Goal: Check status: Check status

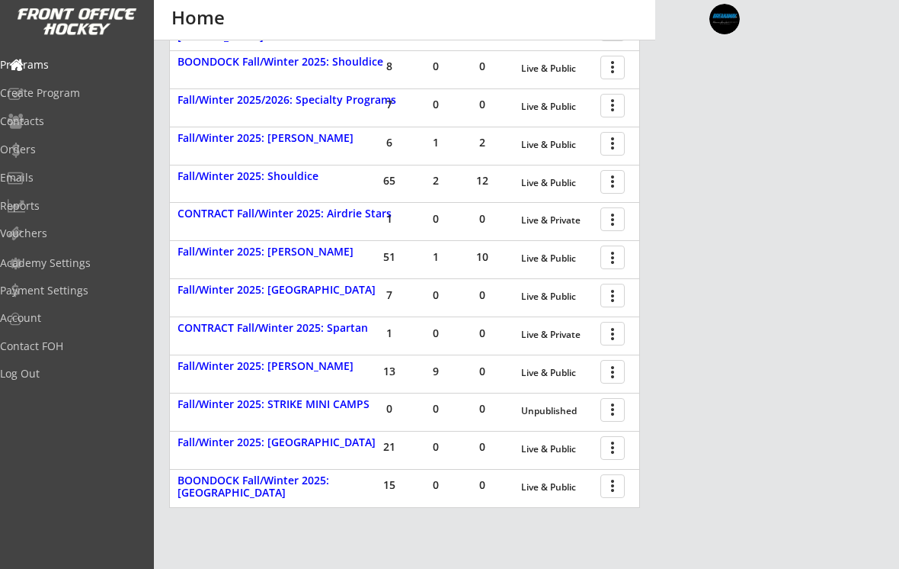
click at [40, 144] on div "Orders" at bounding box center [72, 149] width 145 height 11
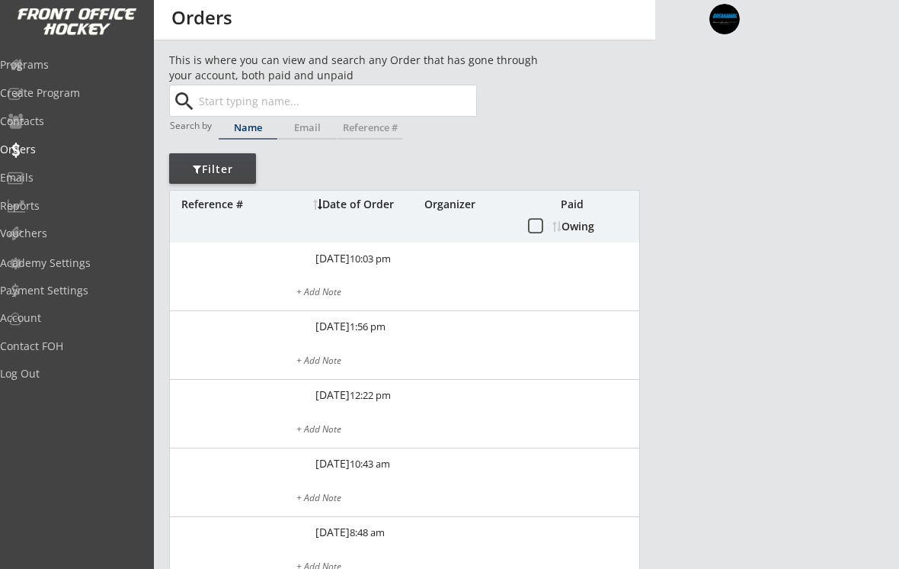
click at [216, 105] on input "text" at bounding box center [336, 100] width 280 height 30
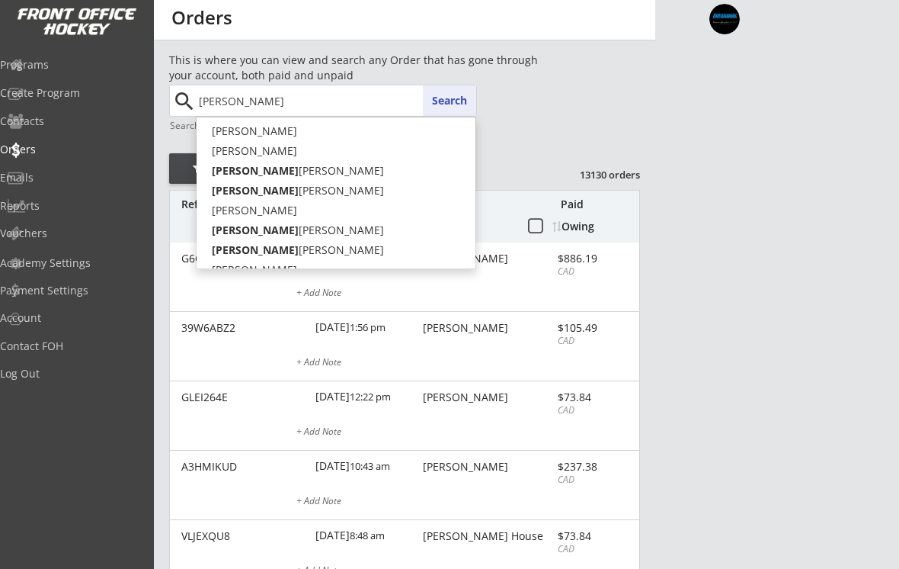
type input "[PERSON_NAME]"
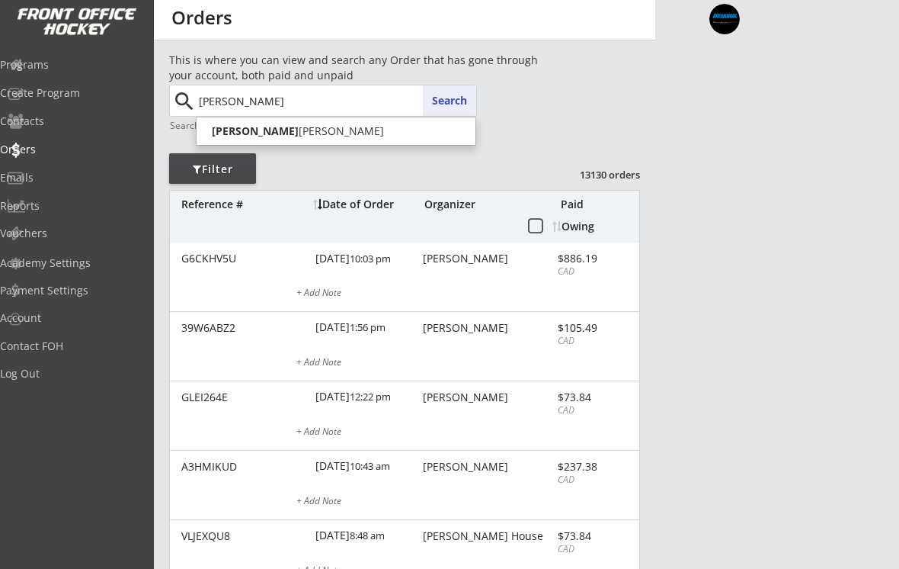
type input "[PERSON_NAME]"
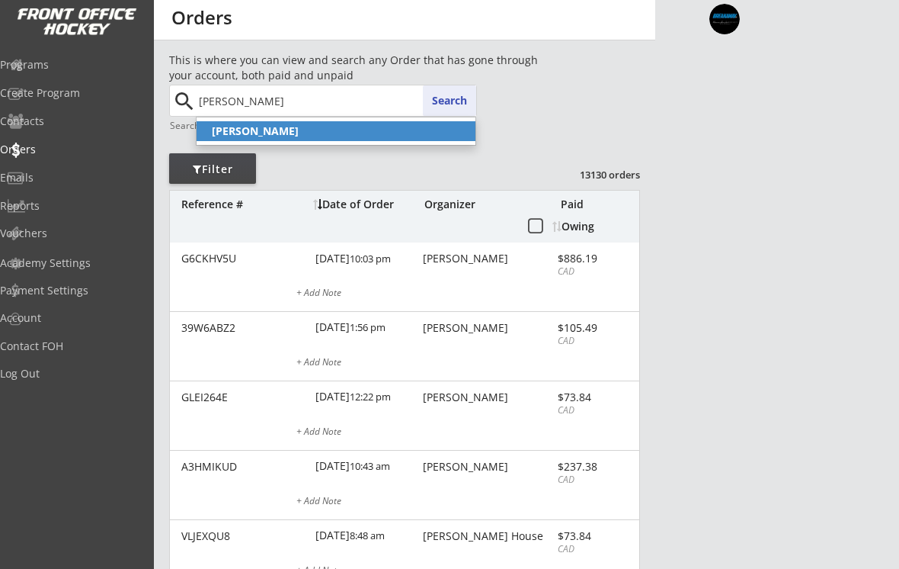
click at [244, 139] on p "[PERSON_NAME]" at bounding box center [336, 131] width 279 height 20
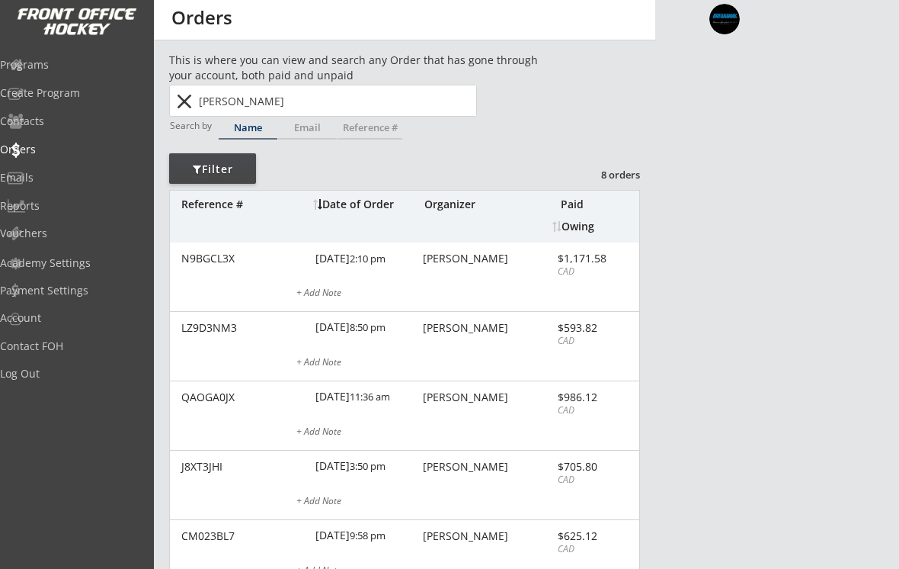
click at [207, 270] on div "N9BGCL3X [DATE] 2:10 pm [PERSON_NAME] $1,171.58 CAD + Add Note" at bounding box center [404, 276] width 469 height 69
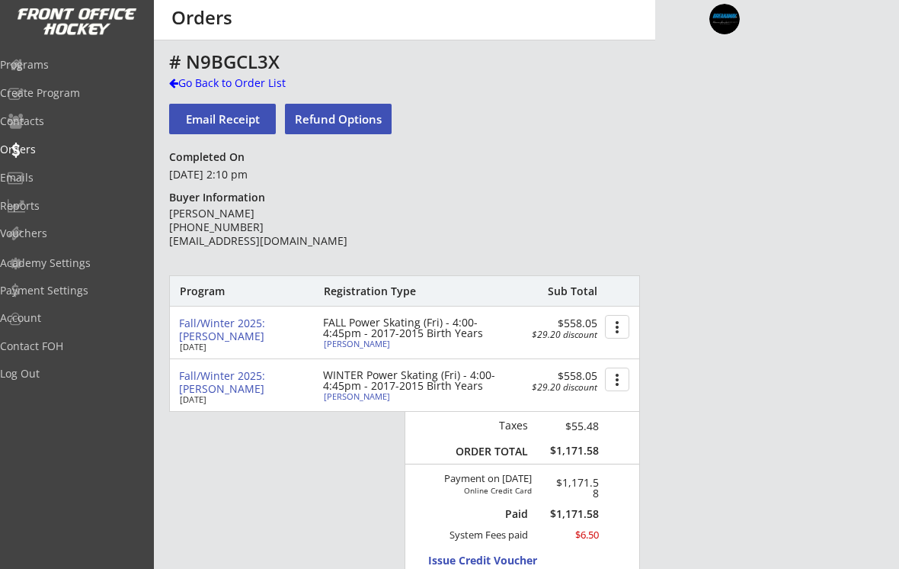
click at [348, 344] on div "[PERSON_NAME]" at bounding box center [409, 343] width 170 height 8
select select ""Defense""
select select ""Youth L""
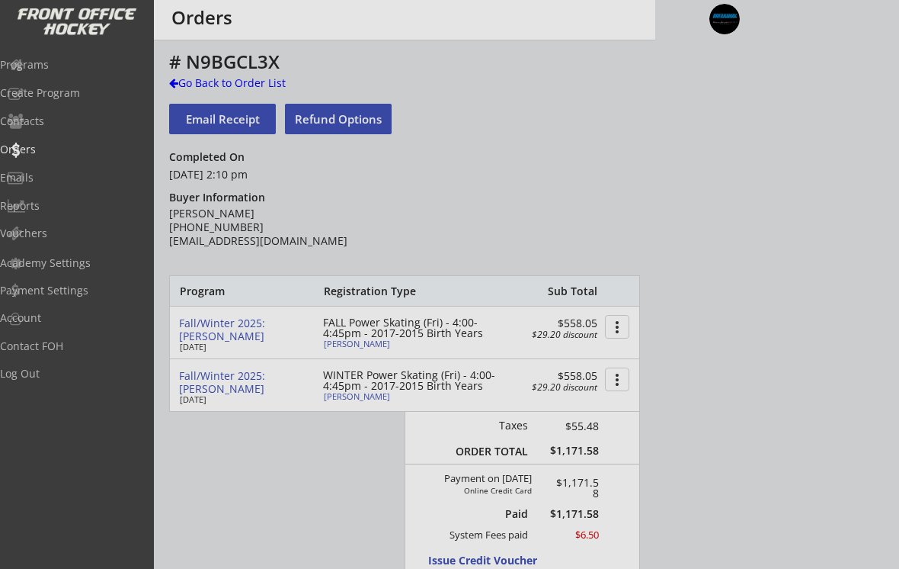
type input "[DEMOGRAPHIC_DATA]"
select select ""Knights Hockey Club""
select select ""U11""
select select ""Not Applicable ""
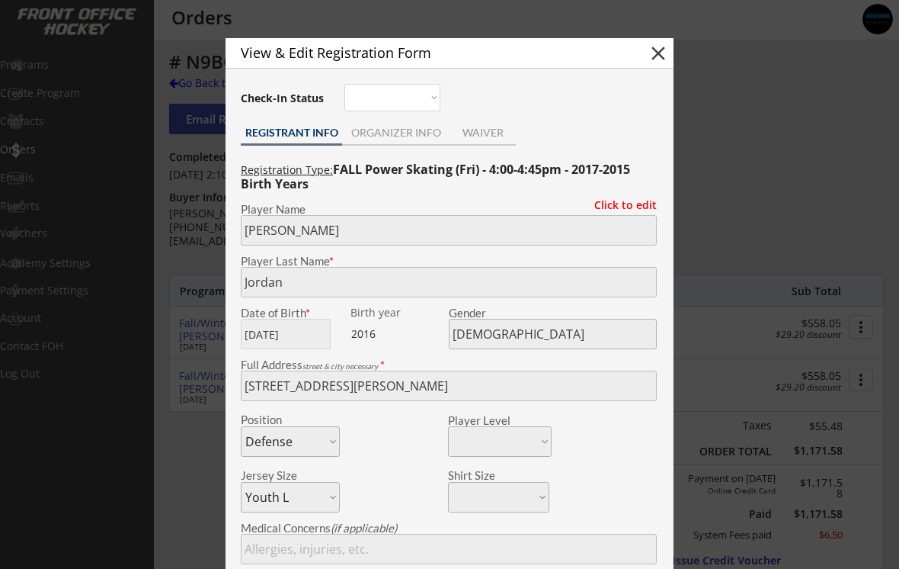
click at [655, 55] on button "close" at bounding box center [658, 53] width 23 height 23
select select ""PLACEHOLDER_1427118222253""
